Goal: Task Accomplishment & Management: Manage account settings

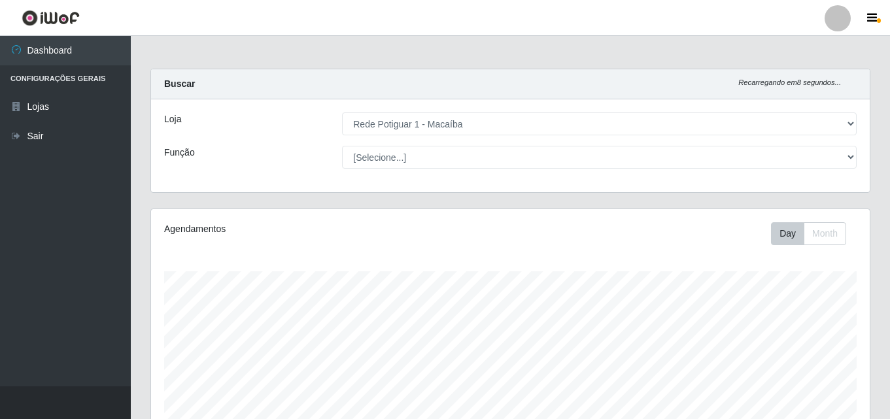
select select "100"
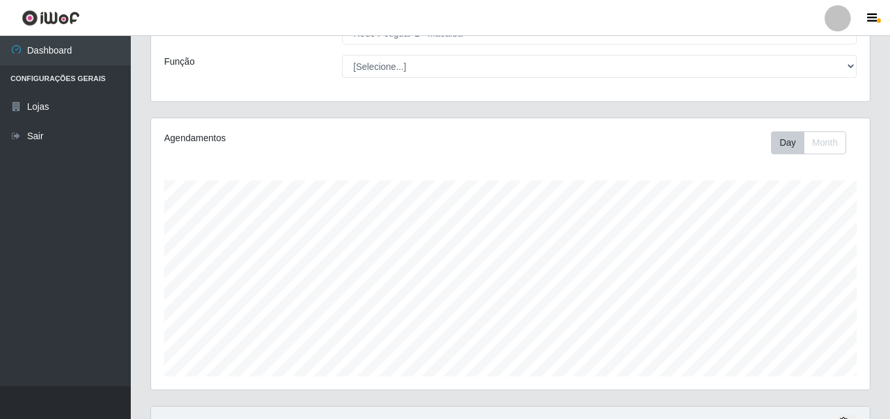
scroll to position [271, 718]
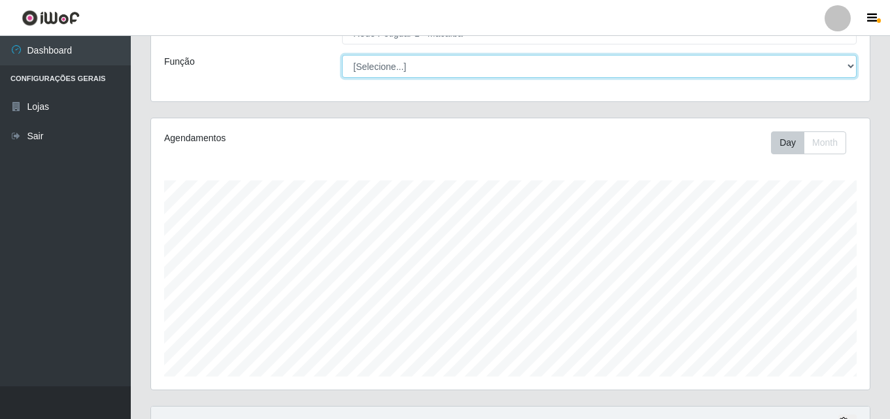
drag, startPoint x: 709, startPoint y: 63, endPoint x: 702, endPoint y: 65, distance: 6.7
click at [709, 63] on select "[Selecione...] ASG ASG + ASG ++ Balconista Embalador Repositor Repositor + Repo…" at bounding box center [599, 66] width 515 height 23
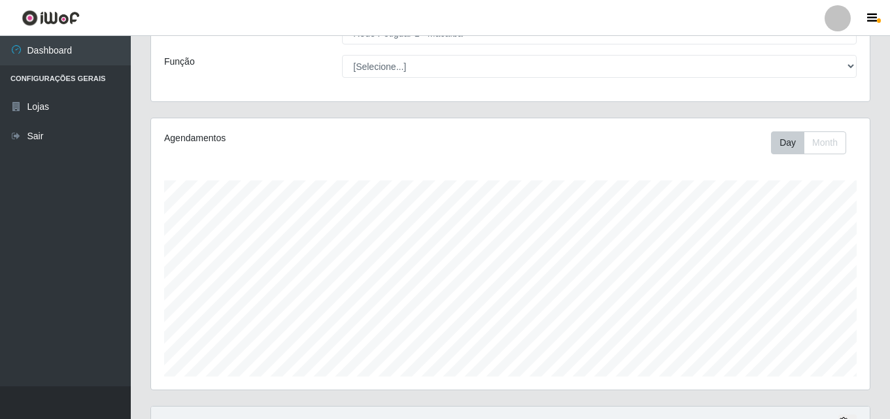
click at [267, 131] on div "Agendamentos" at bounding box center [302, 138] width 277 height 14
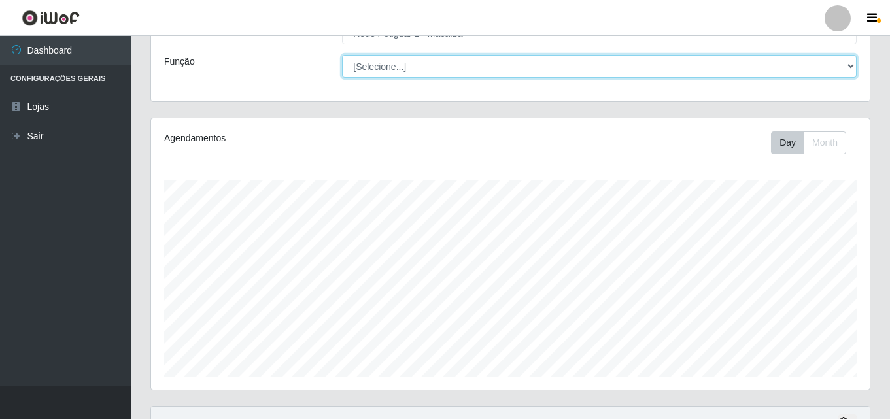
click at [543, 58] on select "[Selecione...] ASG ASG + ASG ++ Balconista Embalador Repositor Repositor + Repo…" at bounding box center [599, 66] width 515 height 23
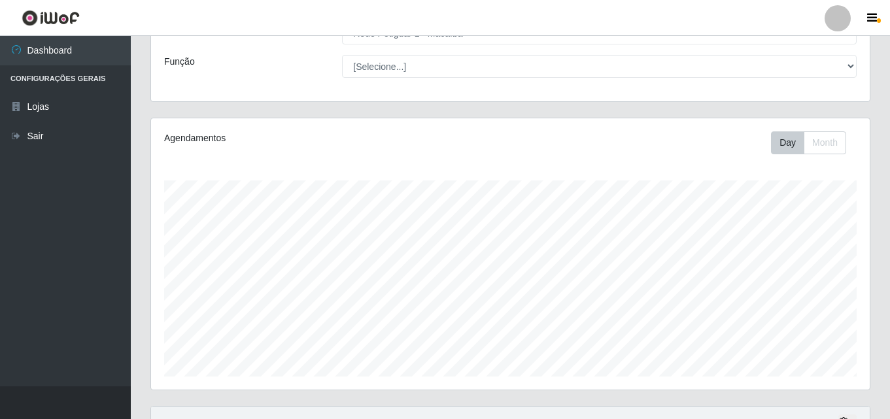
click at [156, 244] on div "Agendamentos Day Month 03/09 Agendamentos 5" at bounding box center [510, 253] width 718 height 271
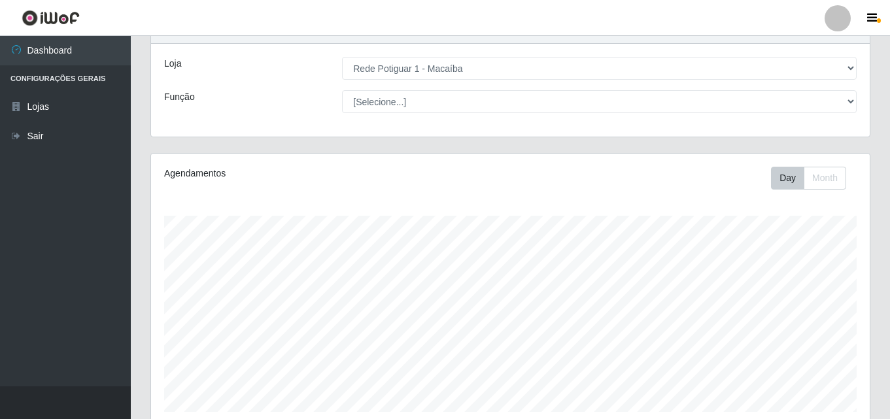
scroll to position [0, 0]
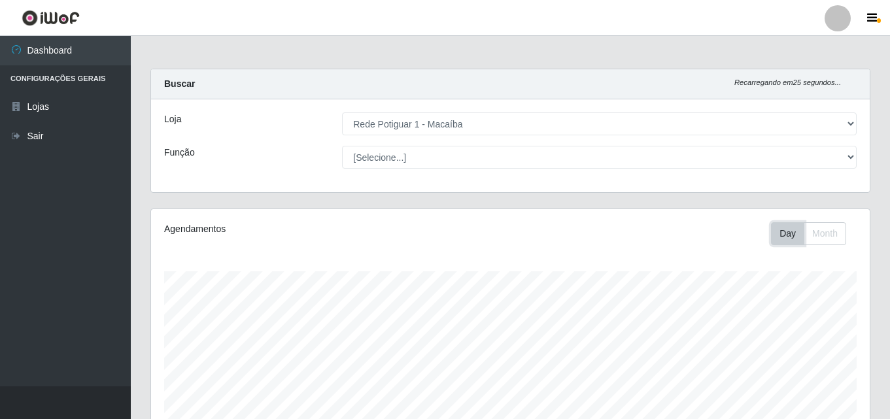
click at [779, 243] on button "Day" at bounding box center [787, 233] width 33 height 23
click at [818, 245] on button "Month" at bounding box center [824, 233] width 42 height 23
click at [771, 235] on button "Day" at bounding box center [787, 233] width 33 height 23
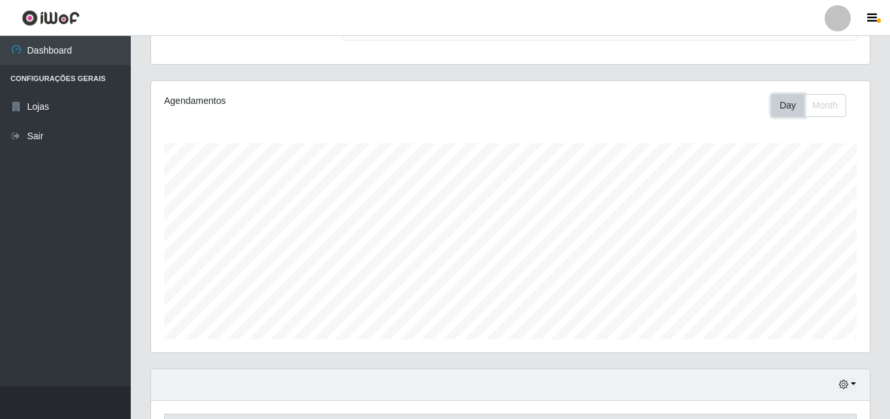
scroll to position [216, 0]
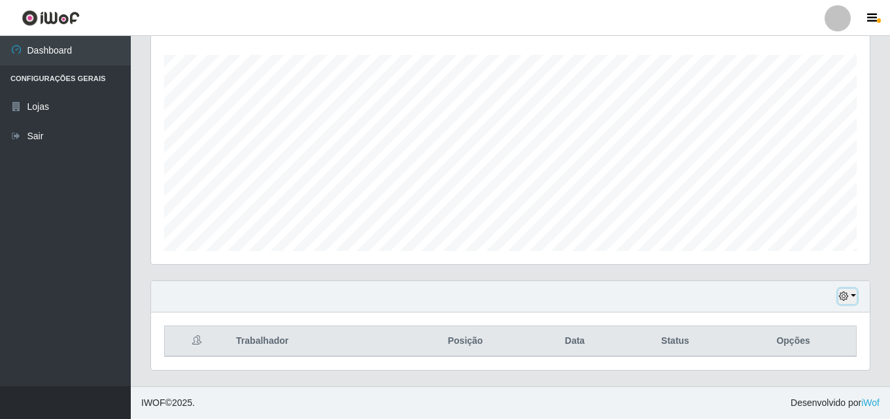
click at [843, 301] on icon "button" at bounding box center [843, 296] width 9 height 9
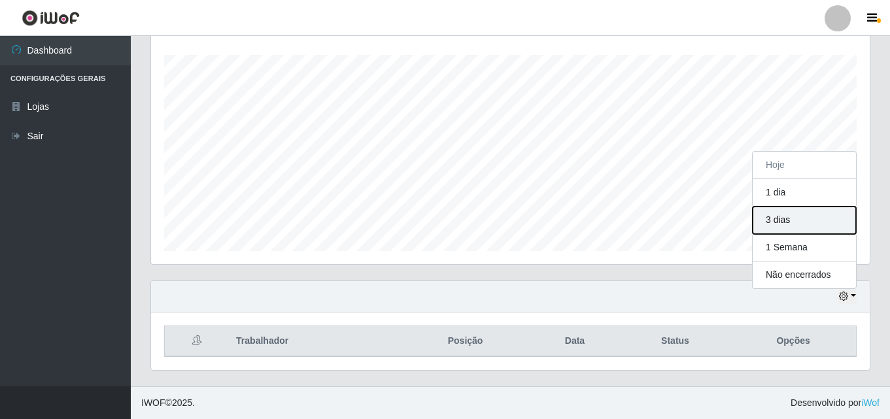
click at [796, 222] on button "3 dias" at bounding box center [803, 220] width 103 height 27
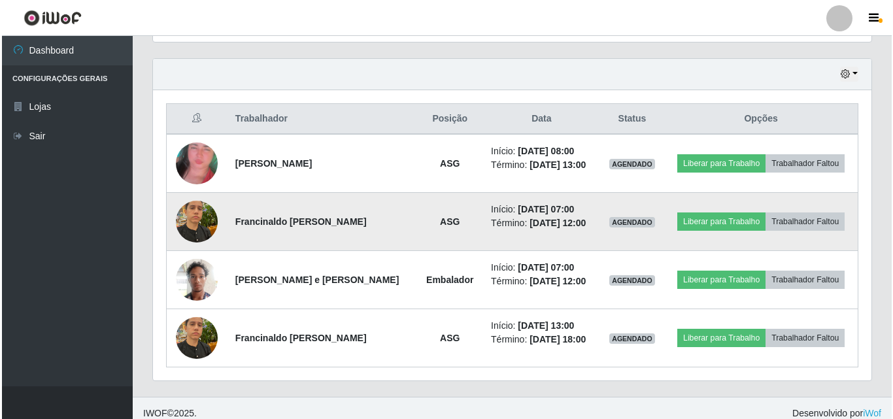
scroll to position [449, 0]
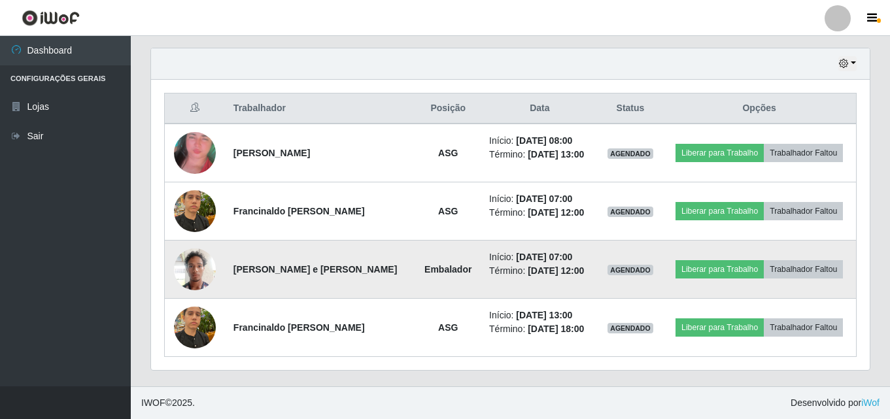
click at [207, 267] on img at bounding box center [195, 269] width 42 height 56
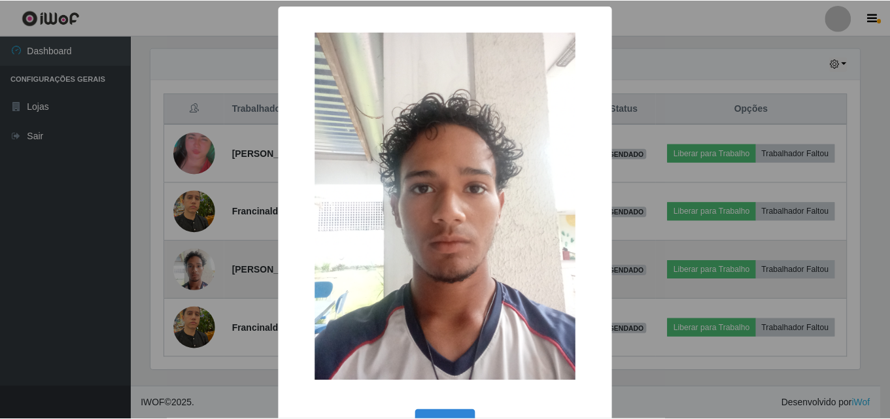
scroll to position [271, 712]
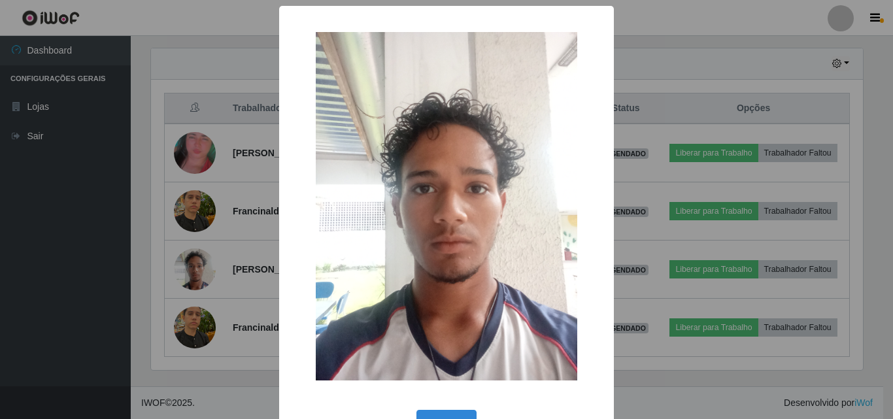
click at [201, 272] on div "× OK Cancel" at bounding box center [446, 209] width 893 height 419
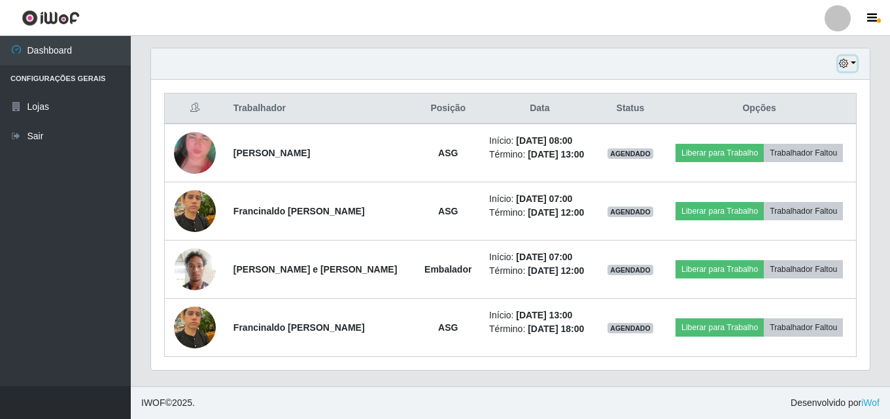
click at [849, 63] on button "button" at bounding box center [847, 63] width 18 height 15
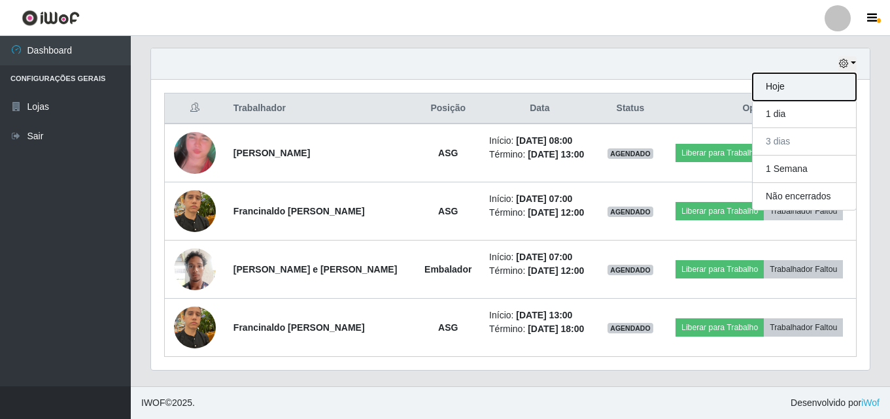
click at [783, 85] on button "Hoje" at bounding box center [803, 86] width 103 height 27
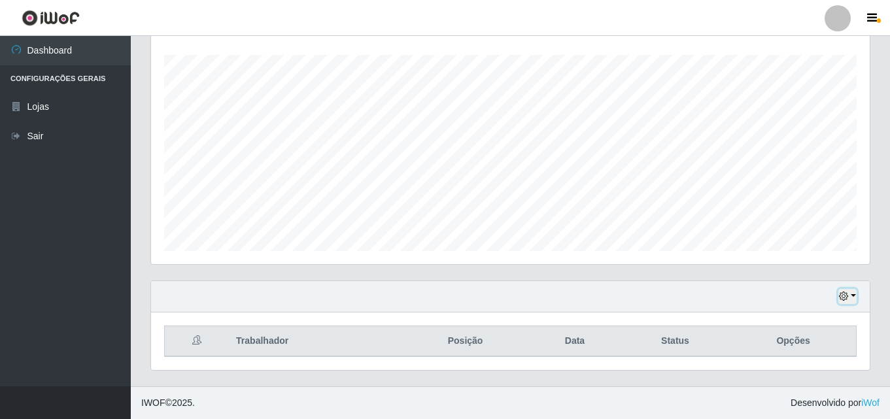
click at [848, 297] on icon "button" at bounding box center [843, 296] width 9 height 9
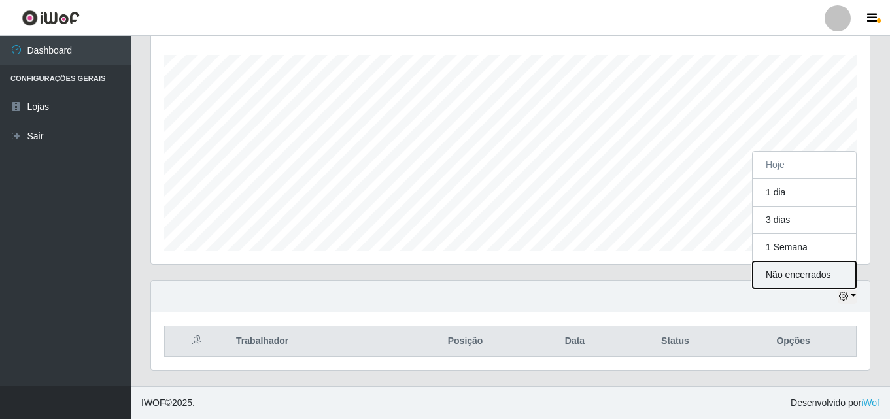
click at [803, 278] on button "Não encerrados" at bounding box center [803, 275] width 103 height 27
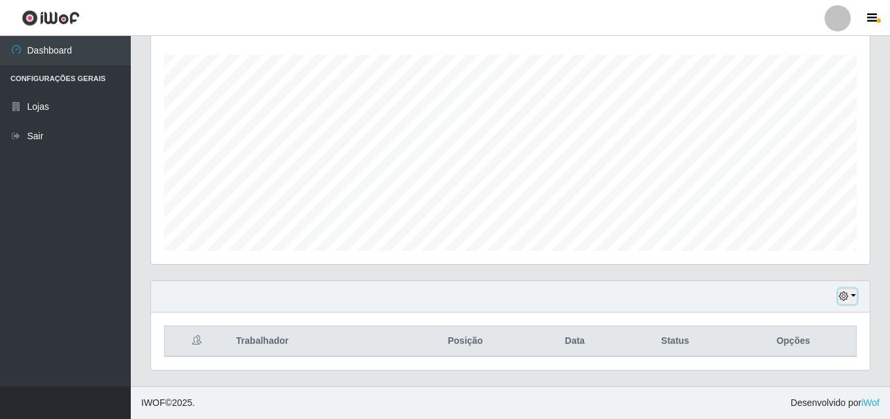
click at [851, 295] on button "button" at bounding box center [847, 296] width 18 height 15
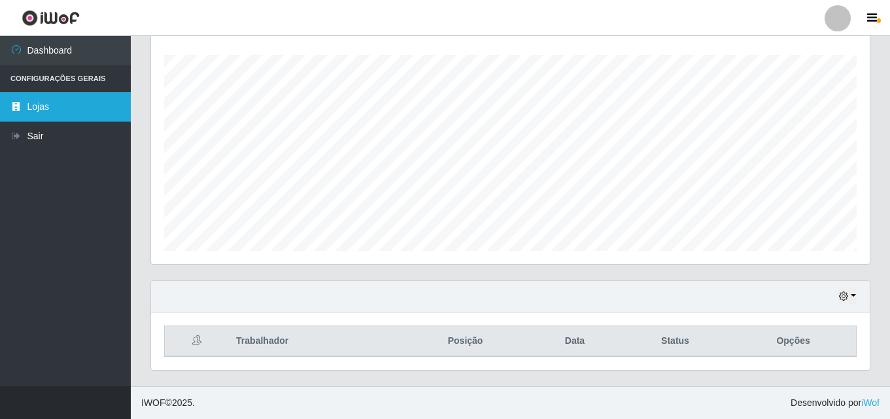
click at [75, 102] on link "Lojas" at bounding box center [65, 106] width 131 height 29
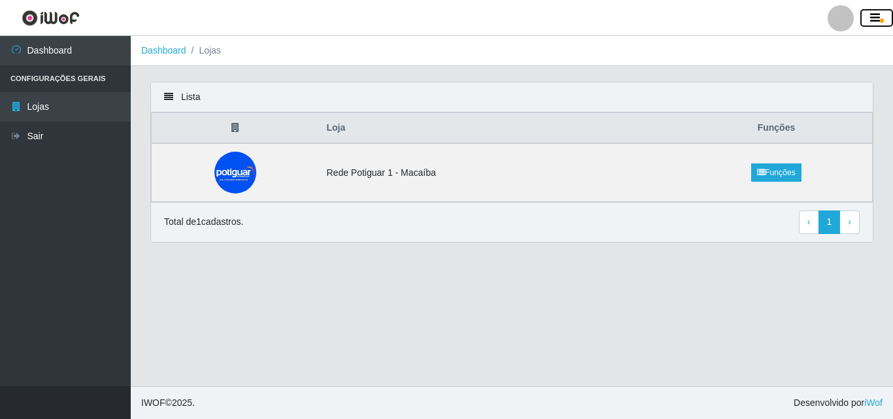
click at [889, 19] on button "button" at bounding box center [876, 18] width 33 height 18
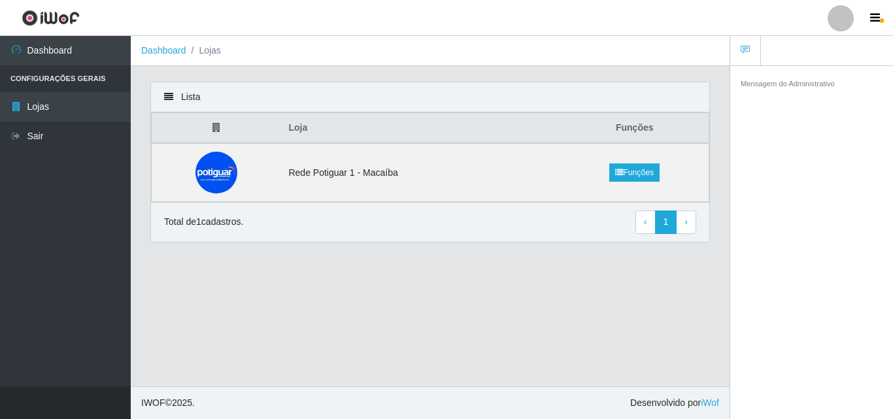
click at [837, 27] on div at bounding box center [841, 18] width 26 height 26
click at [224, 134] on th at bounding box center [216, 128] width 129 height 31
click at [173, 99] on div "Lista" at bounding box center [430, 97] width 558 height 30
click at [173, 95] on icon at bounding box center [168, 96] width 9 height 9
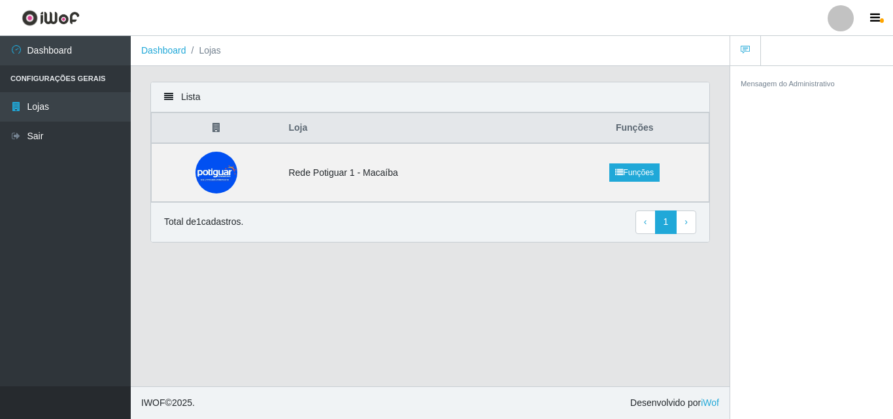
click at [191, 99] on div "Lista" at bounding box center [430, 97] width 558 height 30
click at [759, 305] on div "Mensagem do Administrativo" at bounding box center [811, 244] width 163 height 358
click at [629, 177] on link "Funções" at bounding box center [634, 172] width 50 height 18
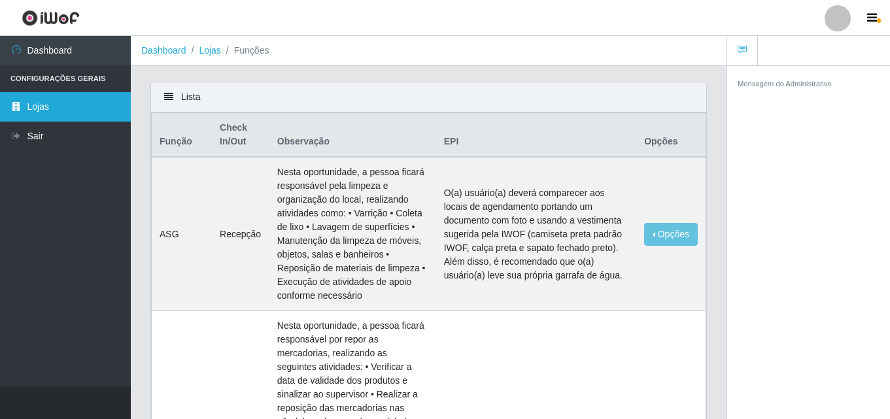
click at [41, 114] on link "Lojas" at bounding box center [65, 106] width 131 height 29
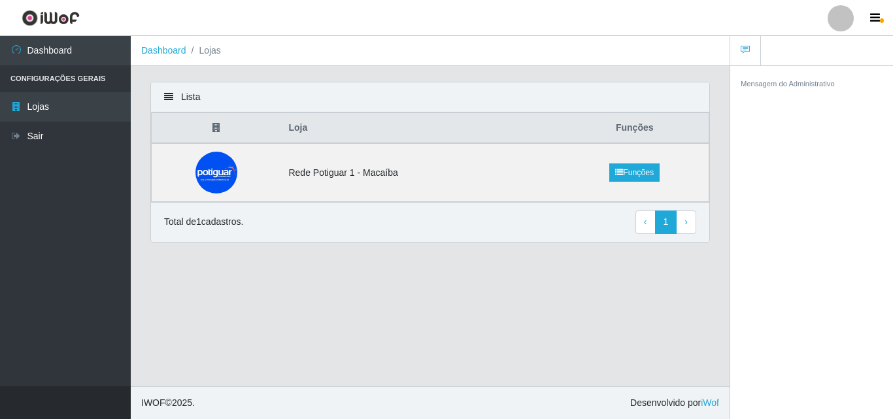
click at [77, 75] on li "Configurações Gerais" at bounding box center [65, 78] width 131 height 27
click at [175, 99] on div "Lista" at bounding box center [430, 97] width 558 height 30
drag, startPoint x: 892, startPoint y: 2, endPoint x: 596, endPoint y: 39, distance: 299.1
click at [552, 54] on ol "Dashboard Lojas" at bounding box center [430, 51] width 599 height 30
click at [871, 18] on icon "button" at bounding box center [875, 18] width 10 height 12
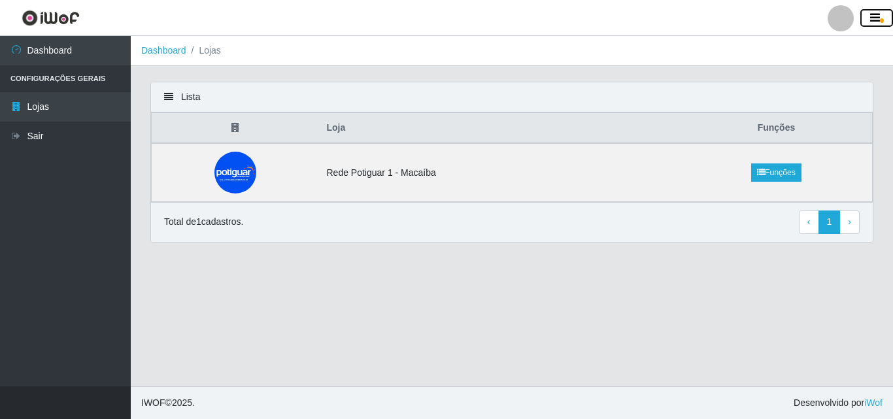
click at [872, 19] on icon "button" at bounding box center [875, 18] width 10 height 12
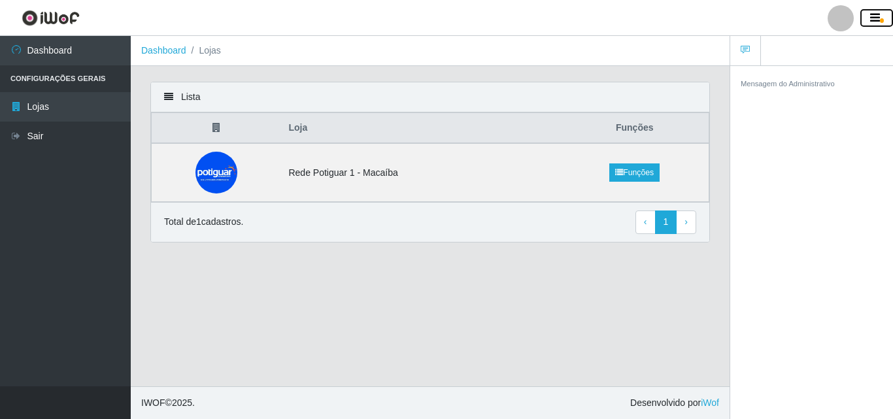
click at [872, 19] on icon "button" at bounding box center [875, 18] width 10 height 12
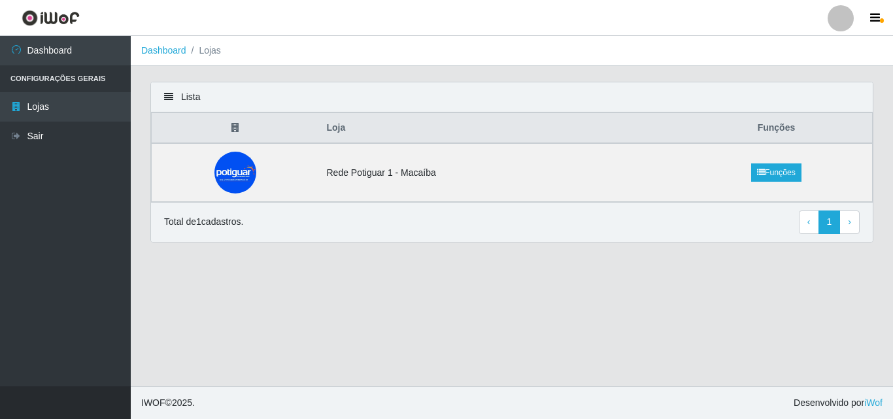
click at [854, 20] on link at bounding box center [840, 18] width 39 height 26
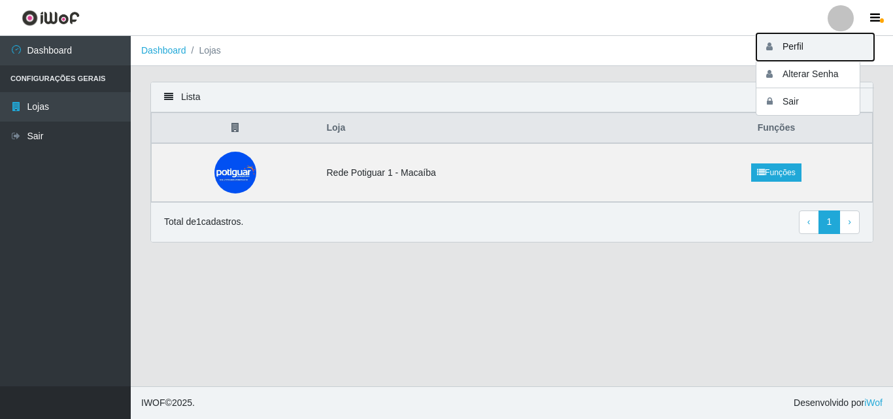
click at [822, 59] on button "Perfil" at bounding box center [815, 46] width 118 height 27
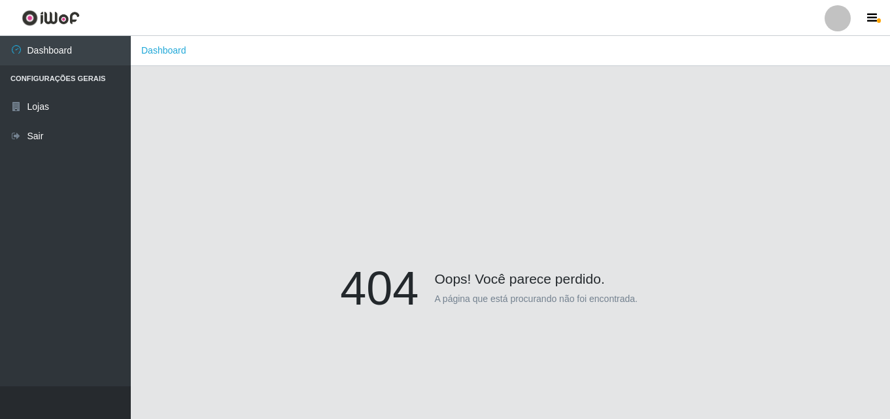
drag, startPoint x: 843, startPoint y: 24, endPoint x: 766, endPoint y: 6, distance: 79.3
click at [841, 24] on div at bounding box center [837, 18] width 26 height 26
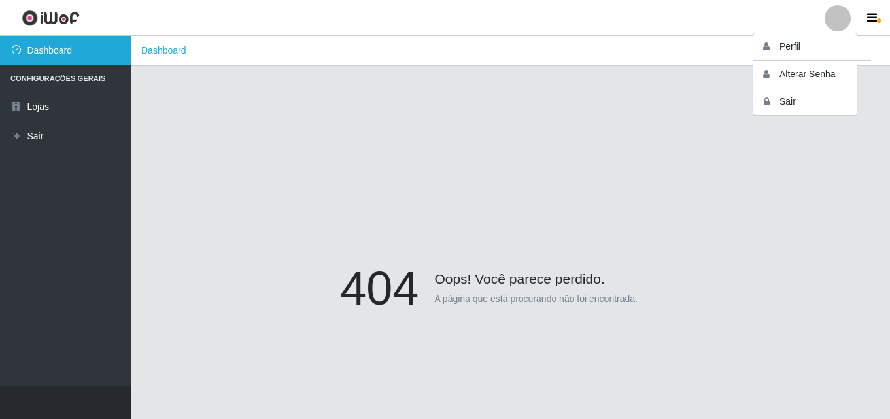
click at [56, 52] on link "Dashboard" at bounding box center [65, 50] width 131 height 29
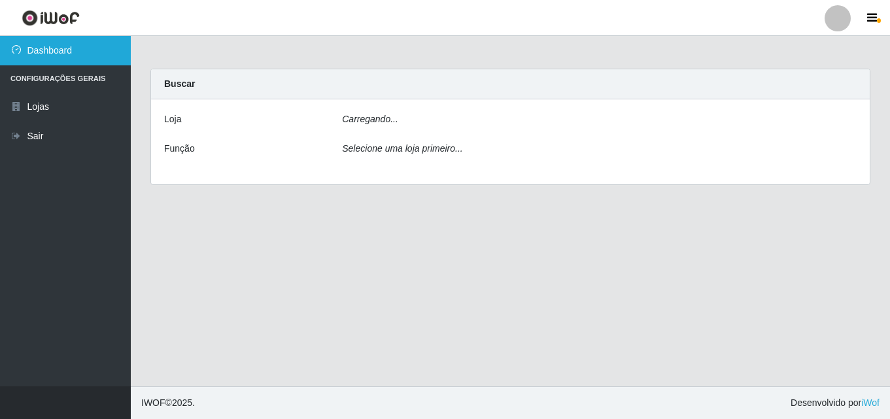
click at [56, 52] on link "Dashboard" at bounding box center [65, 50] width 131 height 29
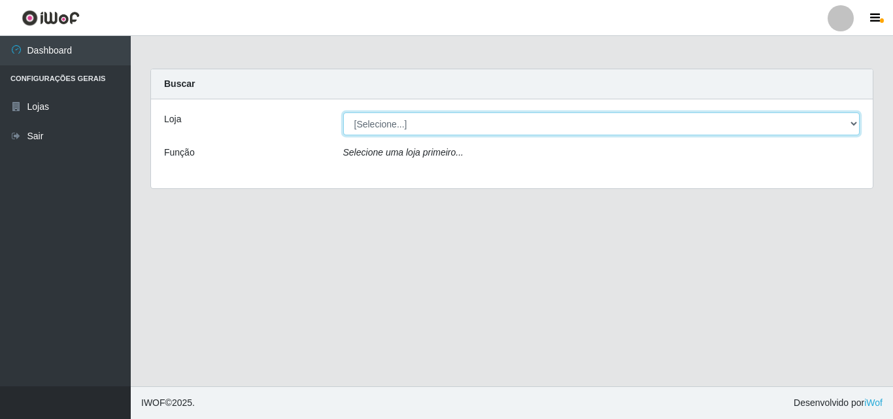
click at [845, 118] on select "[Selecione...] Rede Potiguar 1 - Macaíba" at bounding box center [601, 123] width 517 height 23
select select "100"
click at [343, 112] on select "[Selecione...] Rede Potiguar 1 - Macaíba" at bounding box center [601, 123] width 517 height 23
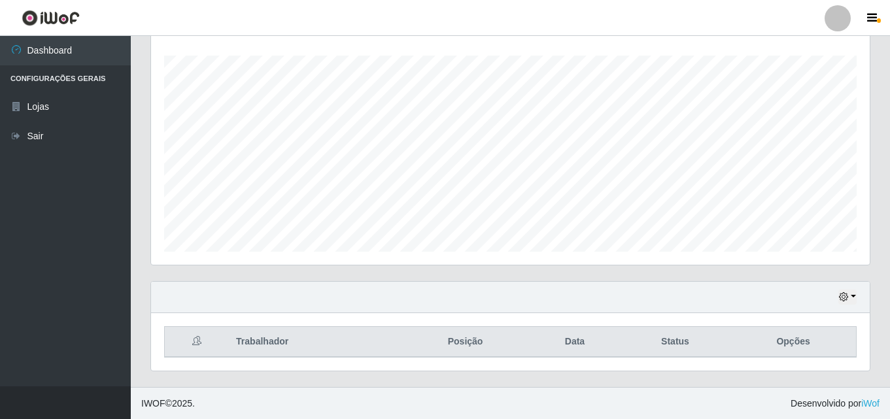
scroll to position [271, 718]
click at [196, 337] on icon at bounding box center [196, 339] width 9 height 9
click at [202, 341] on th at bounding box center [197, 341] width 64 height 31
click at [263, 334] on th "Trabalhador" at bounding box center [314, 341] width 173 height 31
drag, startPoint x: 545, startPoint y: 337, endPoint x: 883, endPoint y: 360, distance: 338.8
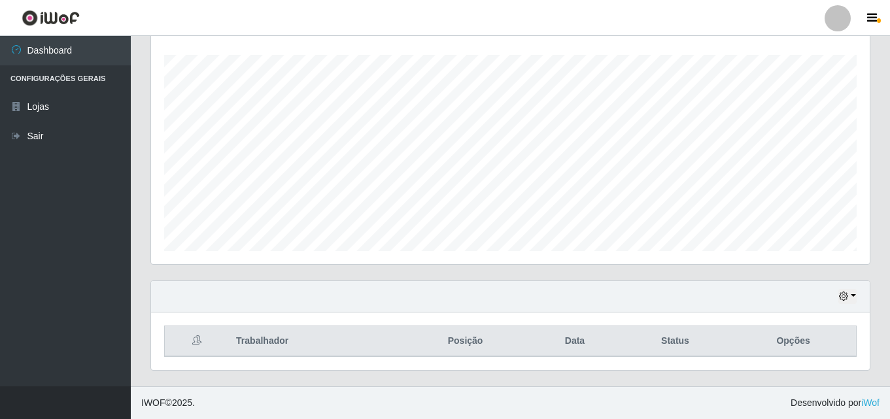
click at [575, 341] on th "Data" at bounding box center [575, 341] width 90 height 31
click at [791, 339] on th "Opções" at bounding box center [793, 341] width 126 height 31
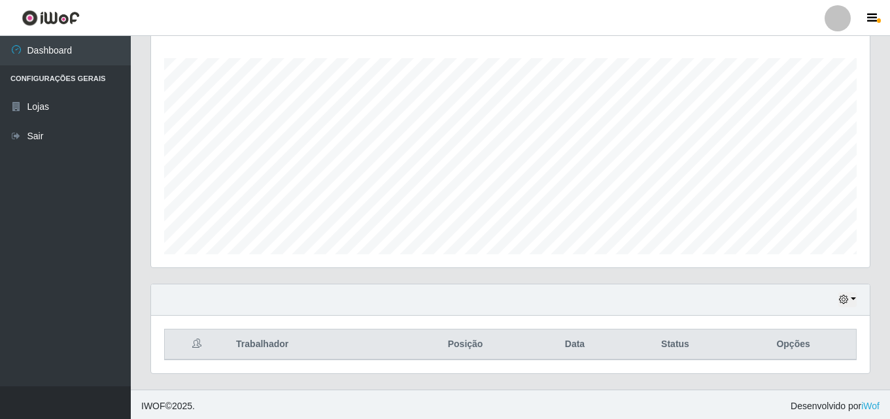
scroll to position [216, 0]
